Goal: Information Seeking & Learning: Find specific fact

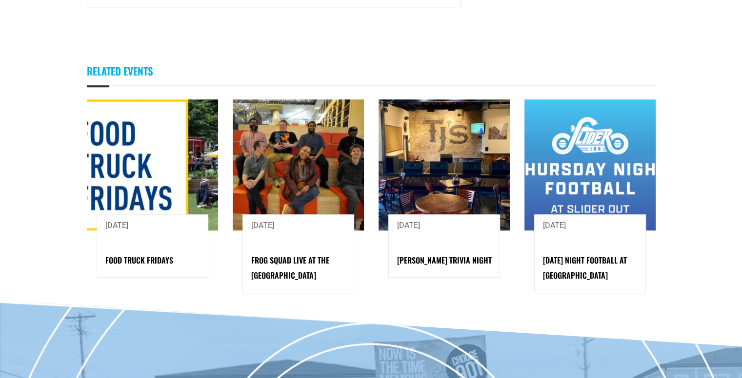
scroll to position [1127, 0]
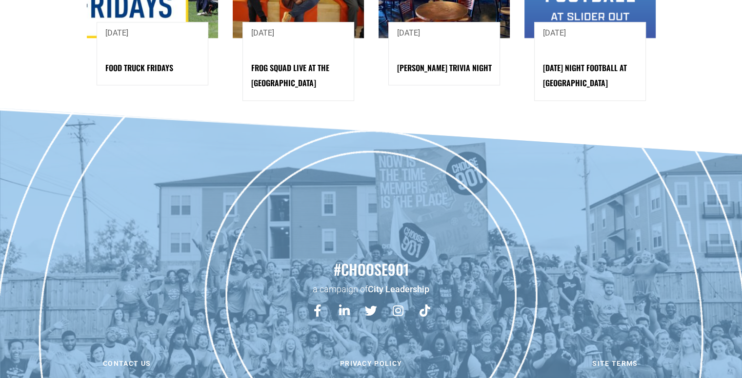
drag, startPoint x: 287, startPoint y: 367, endPoint x: 245, endPoint y: 371, distance: 41.6
copy div "CHOOSE901"
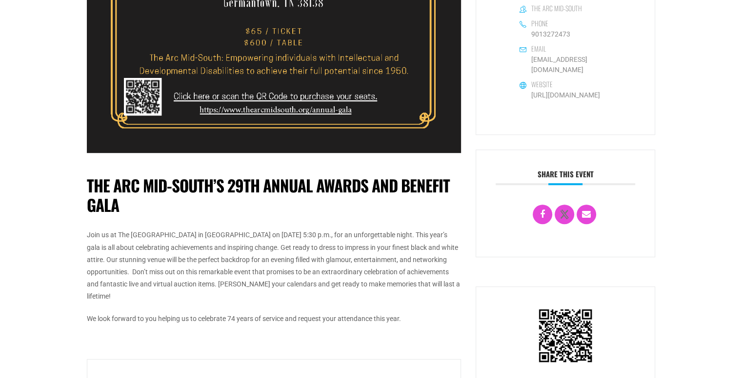
scroll to position [454, 0]
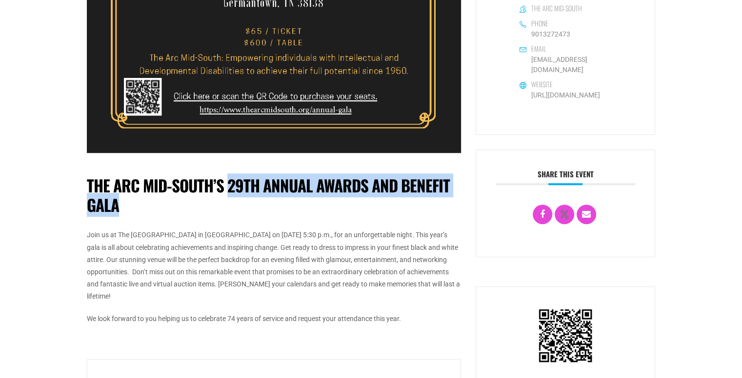
drag, startPoint x: 228, startPoint y: 157, endPoint x: 118, endPoint y: 182, distance: 113.1
click at [118, 182] on h1 "The Arc Mid-South’s 29th Annual Awards and Benefit Gala" at bounding box center [274, 195] width 374 height 39
copy h1 "29th Annual Awards and Benefit Gala"
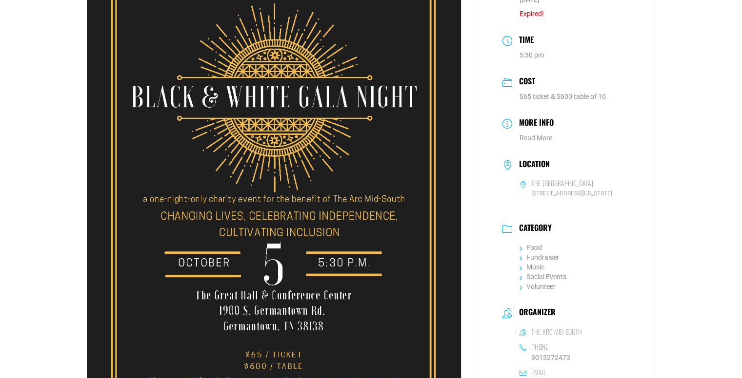
scroll to position [121, 0]
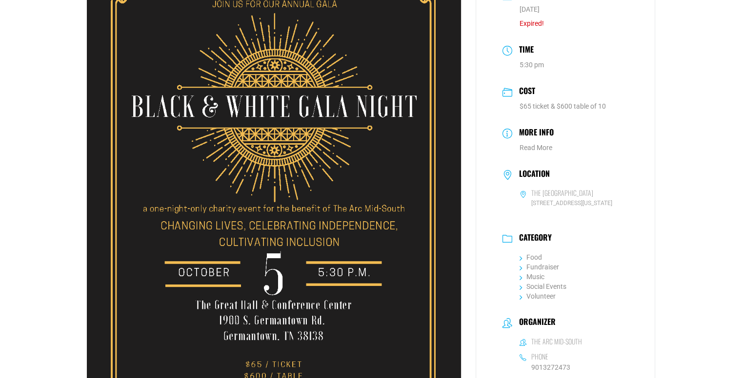
drag, startPoint x: 540, startPoint y: 168, endPoint x: 629, endPoint y: 171, distance: 88.8
click at [629, 171] on div "Location The [GEOGRAPHIC_DATA] [STREET_ADDRESS][US_STATE]" at bounding box center [565, 192] width 140 height 58
copy h6 "[GEOGRAPHIC_DATA]"
click at [576, 199] on span "[STREET_ADDRESS][US_STATE]" at bounding box center [573, 203] width 109 height 9
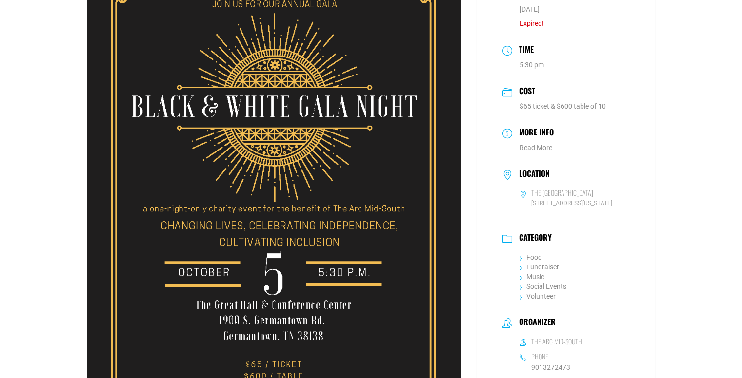
copy span "[US_STATE]"
click at [548, 199] on span "[STREET_ADDRESS][US_STATE]" at bounding box center [573, 203] width 109 height 9
copy span "[GEOGRAPHIC_DATA]"
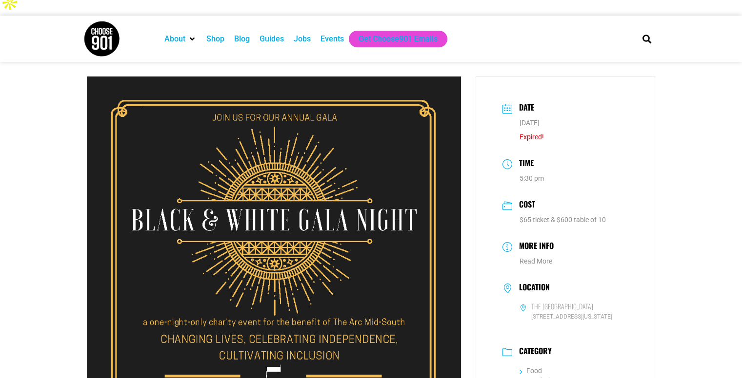
scroll to position [0, 0]
